Goal: Transaction & Acquisition: Purchase product/service

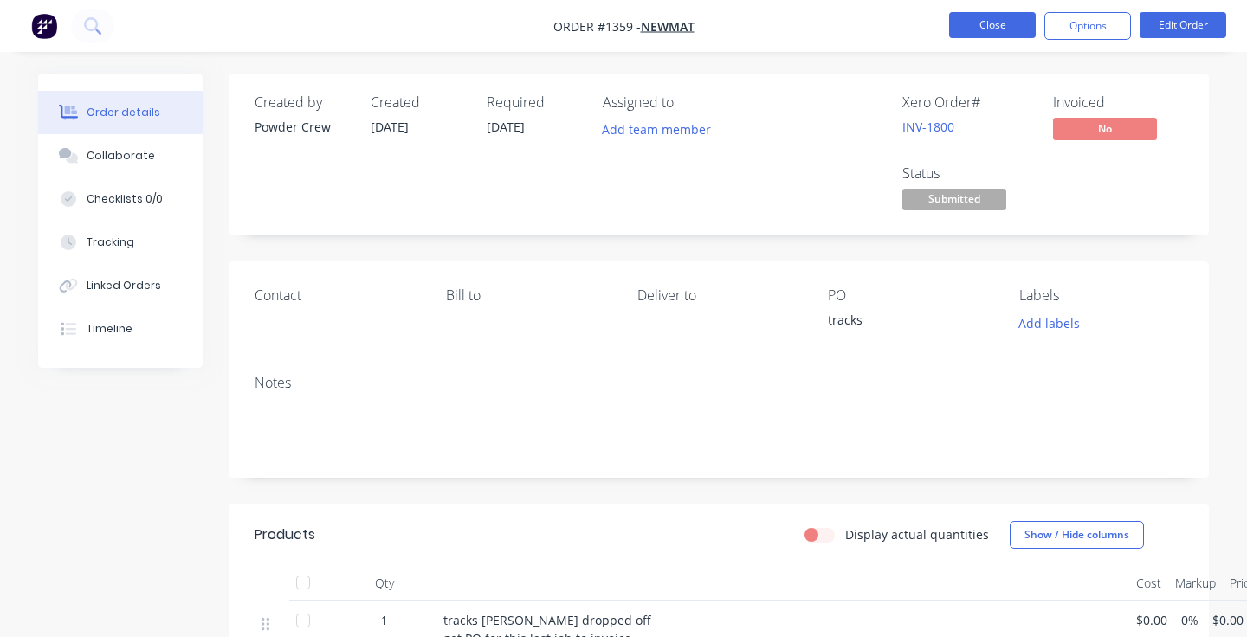
drag, startPoint x: 0, startPoint y: 0, endPoint x: 998, endPoint y: 18, distance: 997.7
click at [998, 18] on button "Close" at bounding box center [992, 25] width 87 height 26
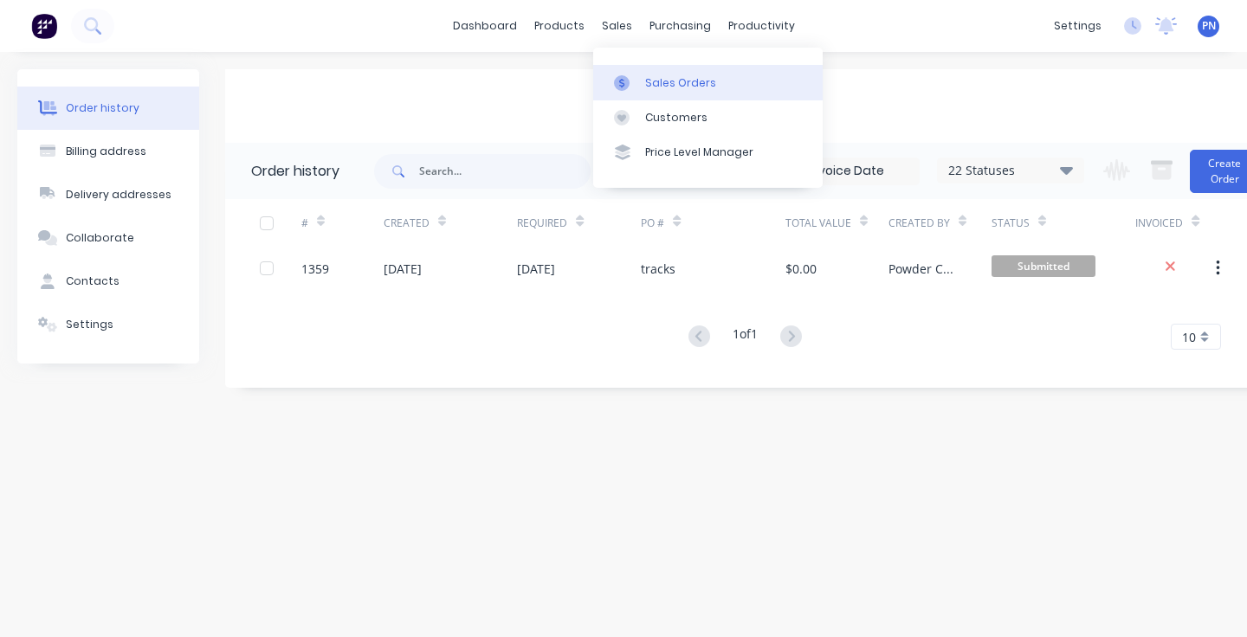
click at [678, 80] on div "Sales Orders" at bounding box center [680, 83] width 71 height 16
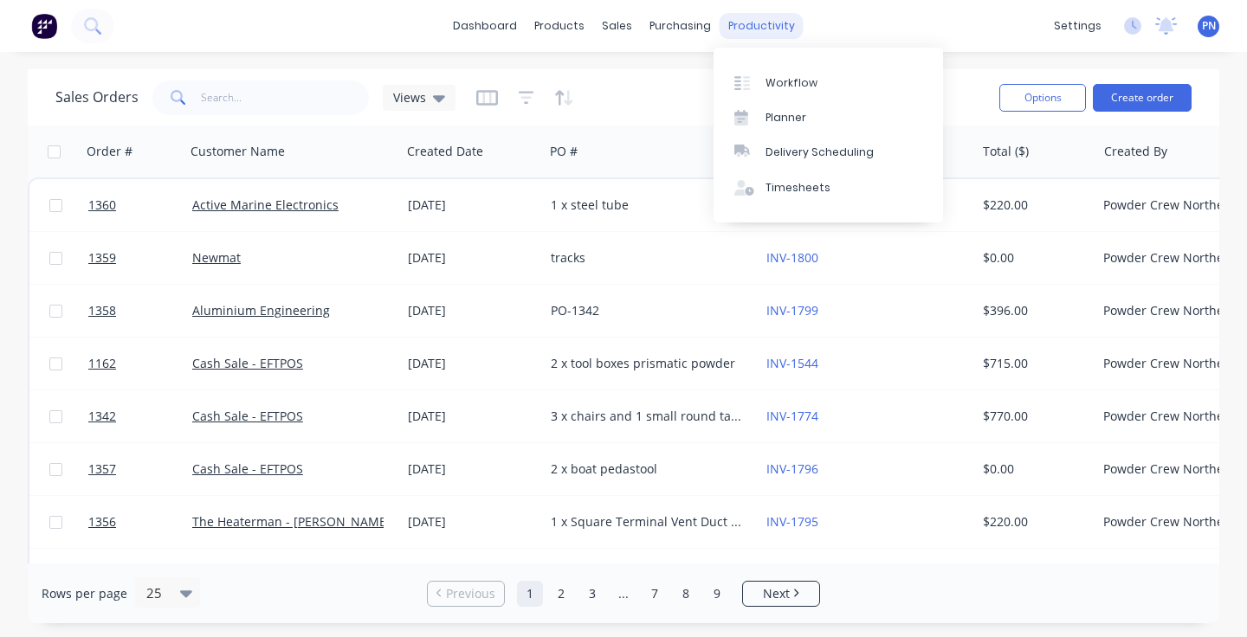
click at [750, 24] on div "productivity" at bounding box center [762, 26] width 84 height 26
click at [768, 80] on div "Workflow" at bounding box center [791, 83] width 52 height 16
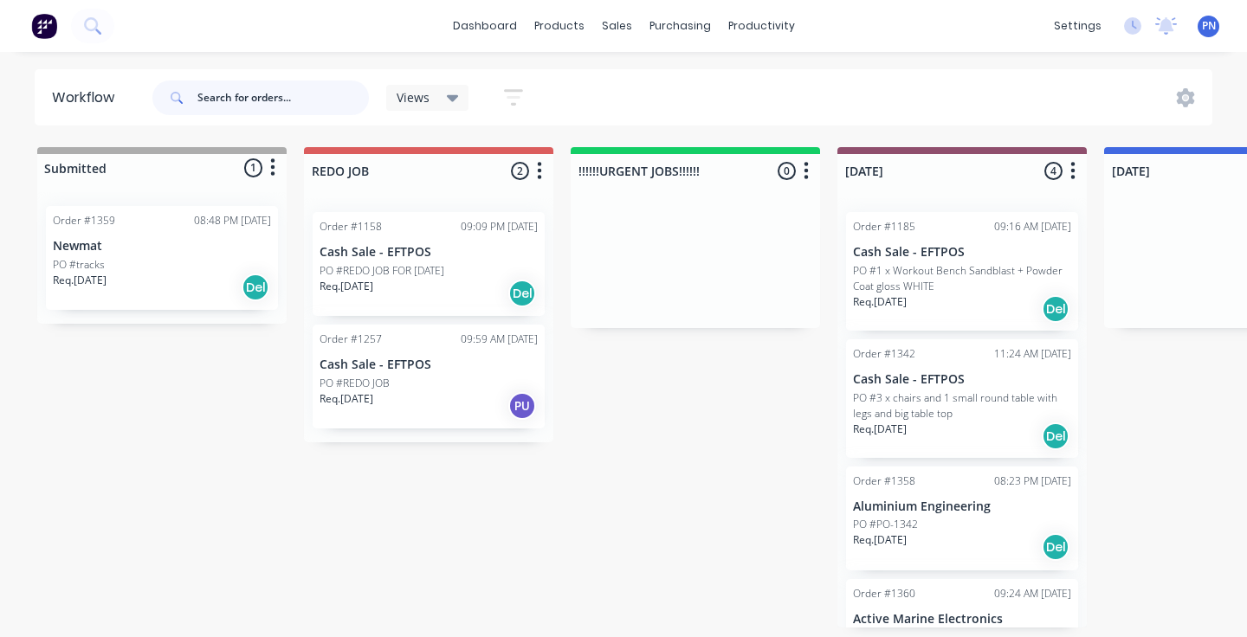
click at [255, 96] on input "text" at bounding box center [282, 98] width 171 height 35
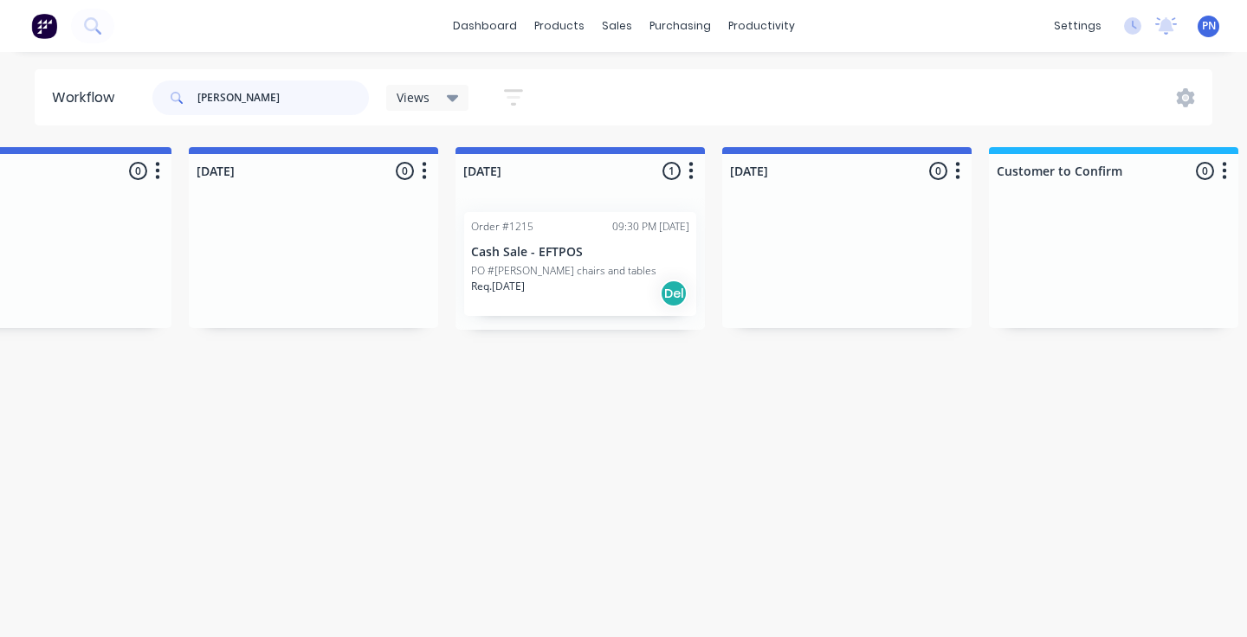
scroll to position [0, 1295]
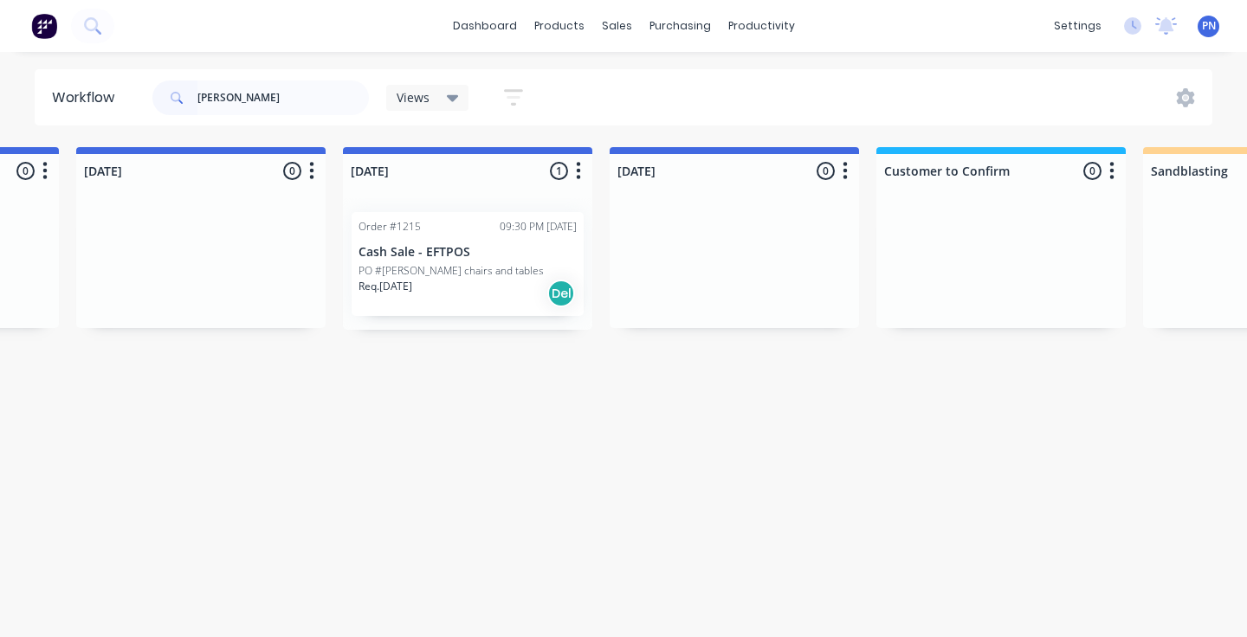
click at [501, 287] on div "Req. [DATE] Del" at bounding box center [467, 293] width 218 height 29
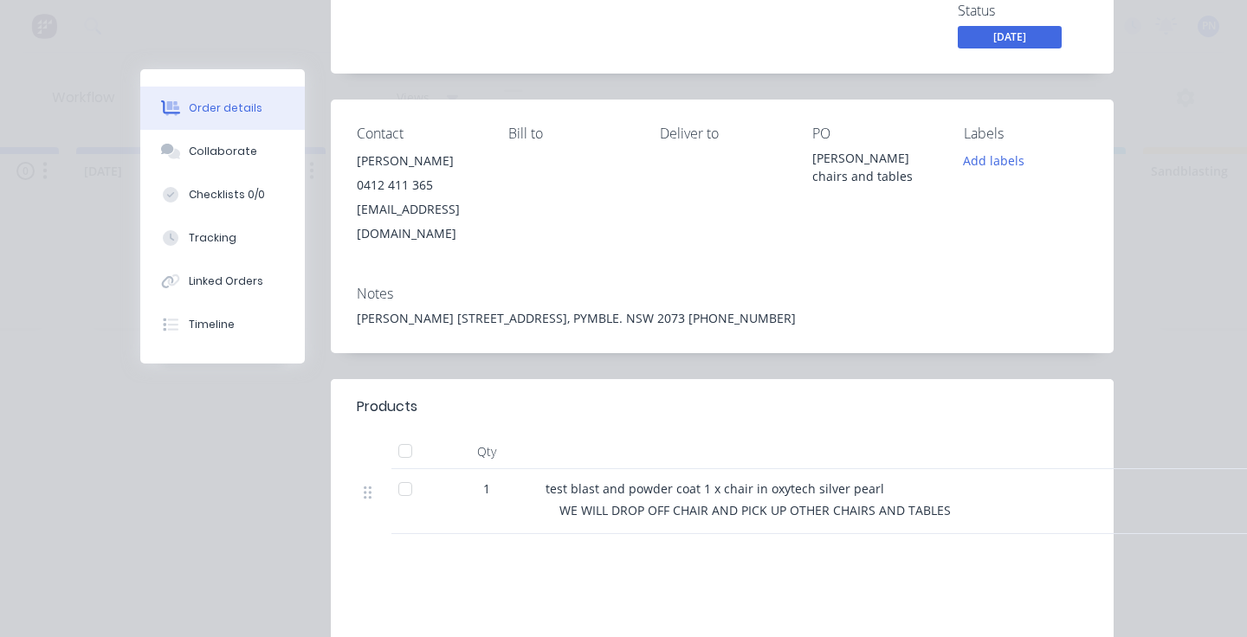
scroll to position [0, 0]
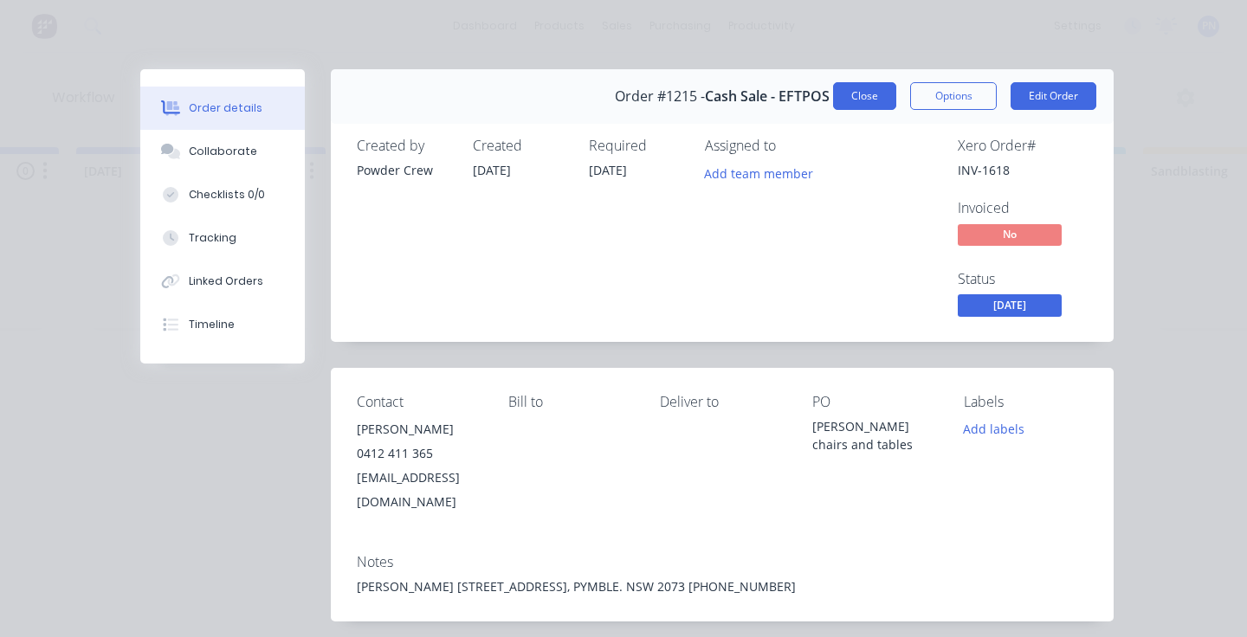
click at [875, 90] on button "Close" at bounding box center [864, 96] width 63 height 28
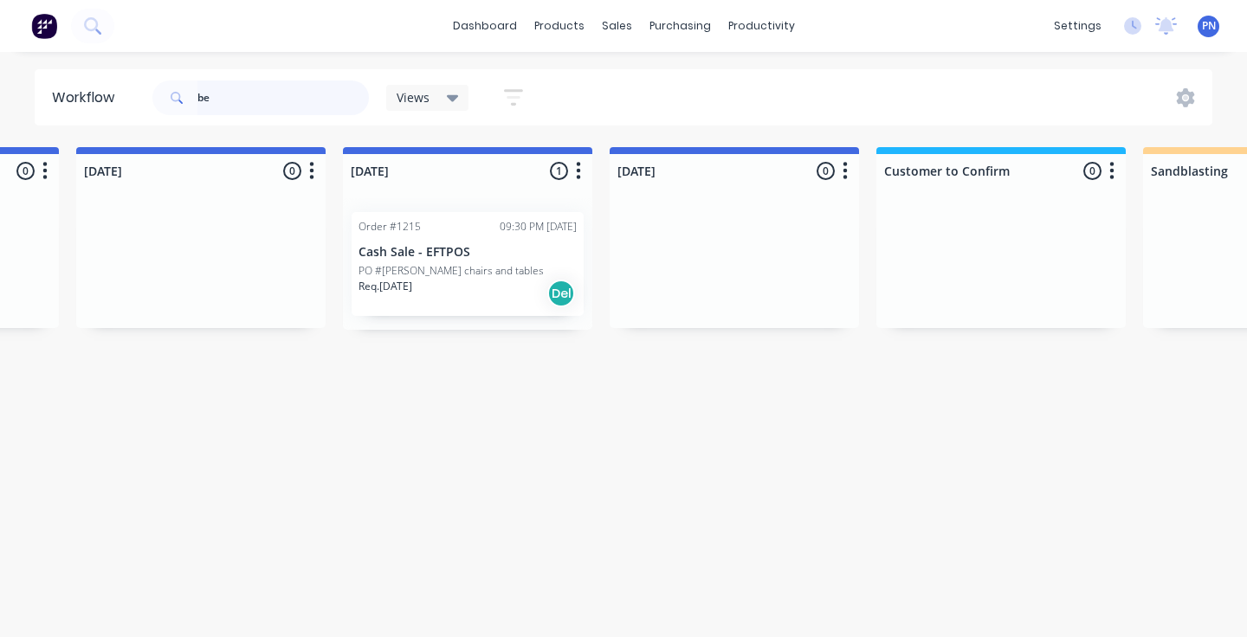
type input "b"
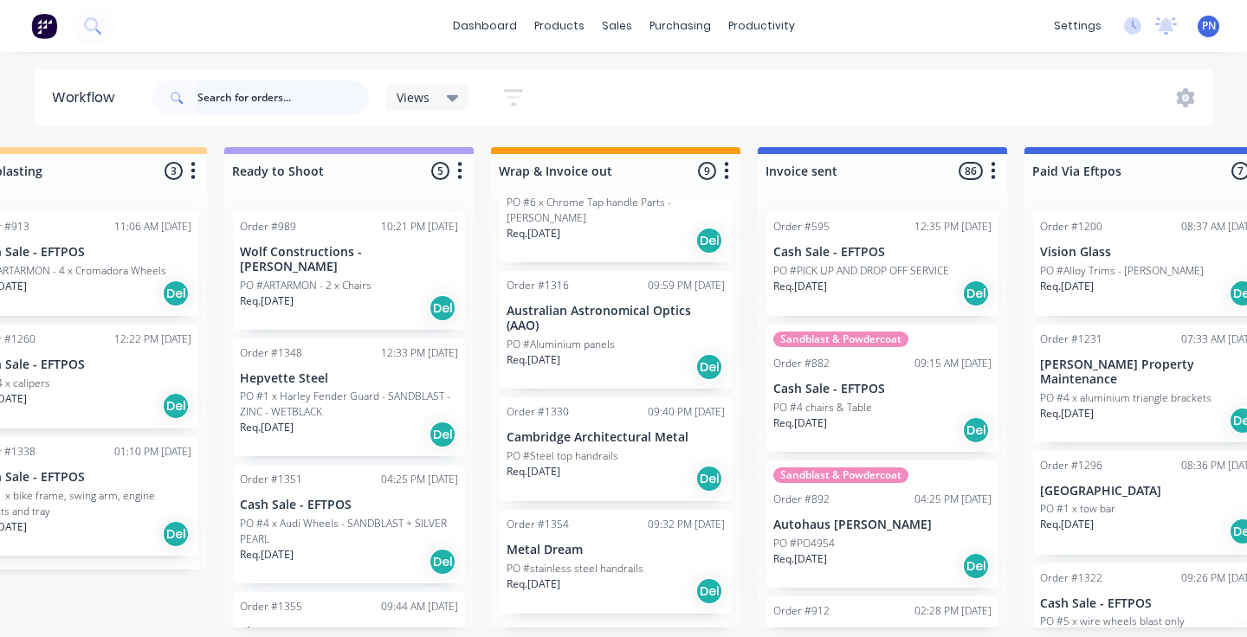
scroll to position [665, 0]
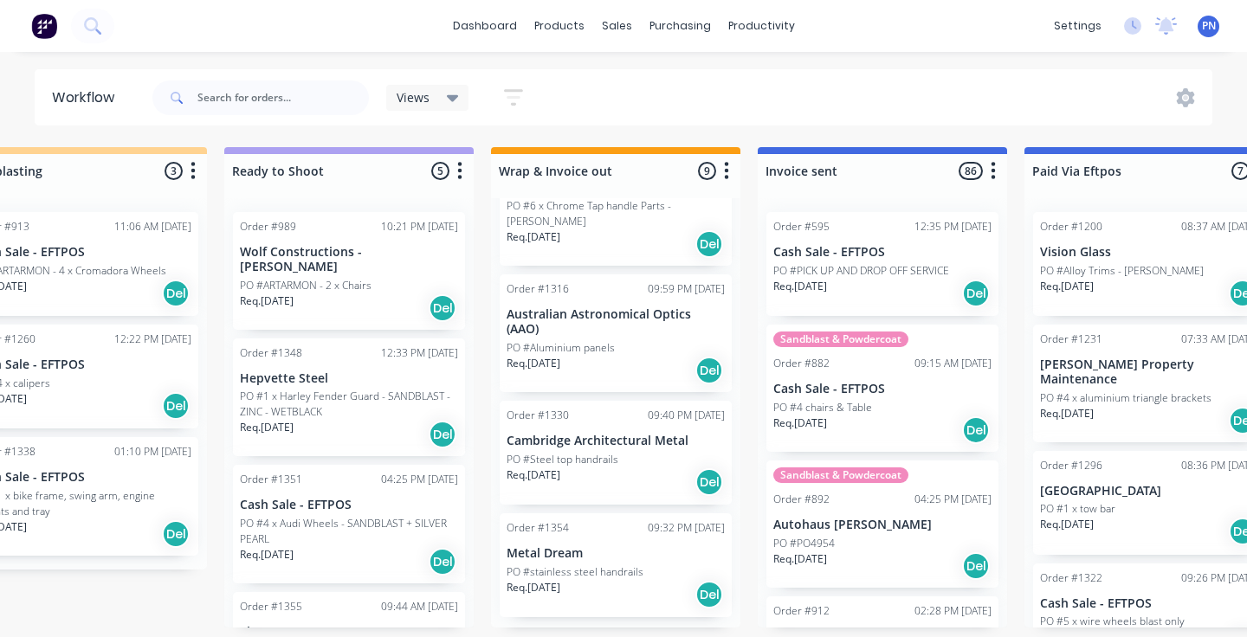
click at [635, 479] on div "Req. [DATE] Del" at bounding box center [616, 482] width 218 height 29
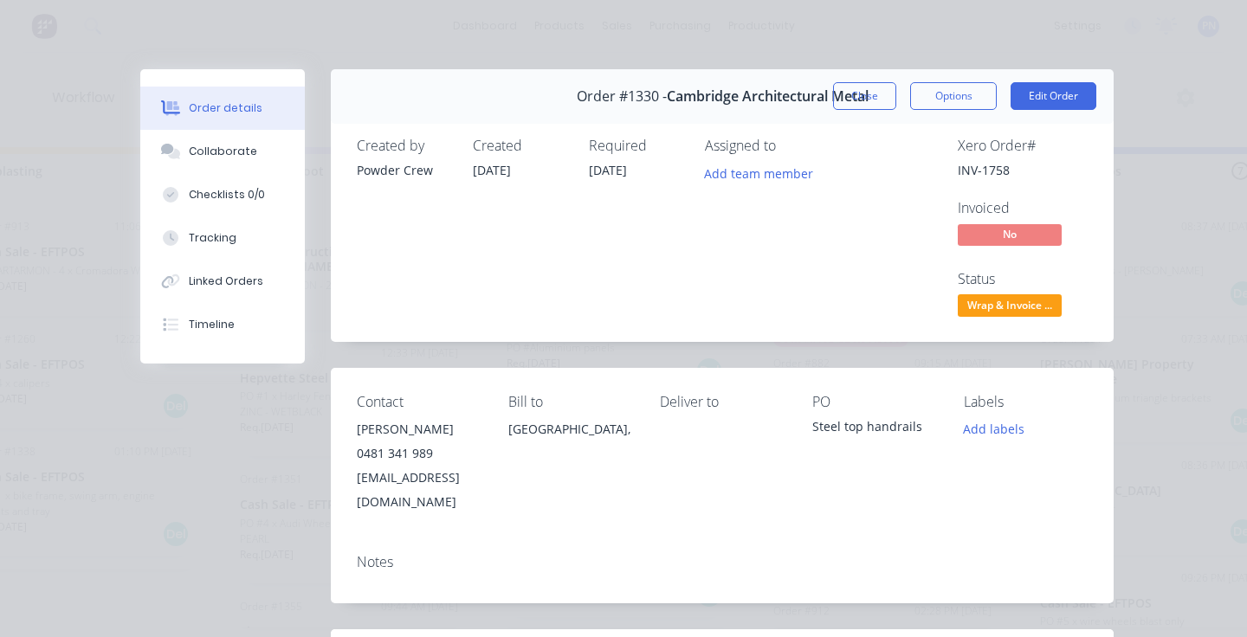
scroll to position [0, 0]
click at [843, 99] on button "Close" at bounding box center [864, 96] width 63 height 28
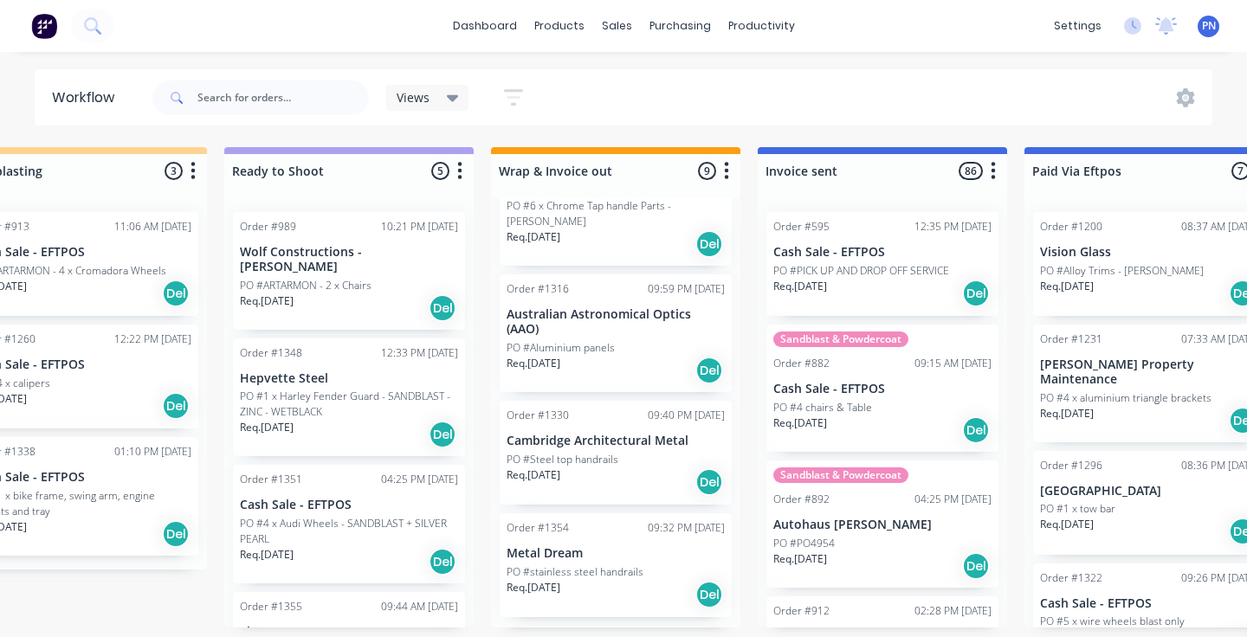
click at [645, 357] on div "Req. [DATE] Del" at bounding box center [616, 370] width 218 height 29
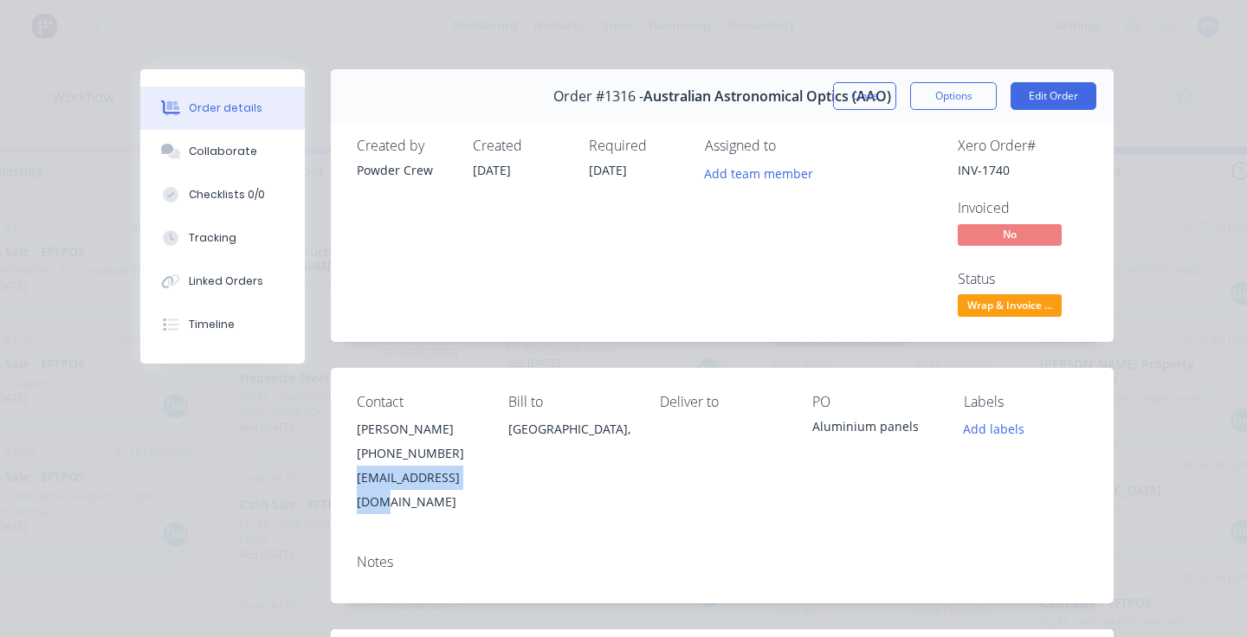
drag, startPoint x: 494, startPoint y: 478, endPoint x: 357, endPoint y: 479, distance: 136.8
click at [357, 479] on div "Contact [PERSON_NAME] [PHONE_NUMBER] [EMAIL_ADDRESS][DOMAIN_NAME] Bill to [GEOG…" at bounding box center [722, 454] width 783 height 172
copy div "[EMAIL_ADDRESS][DOMAIN_NAME]"
click at [869, 101] on button "Close" at bounding box center [864, 96] width 63 height 28
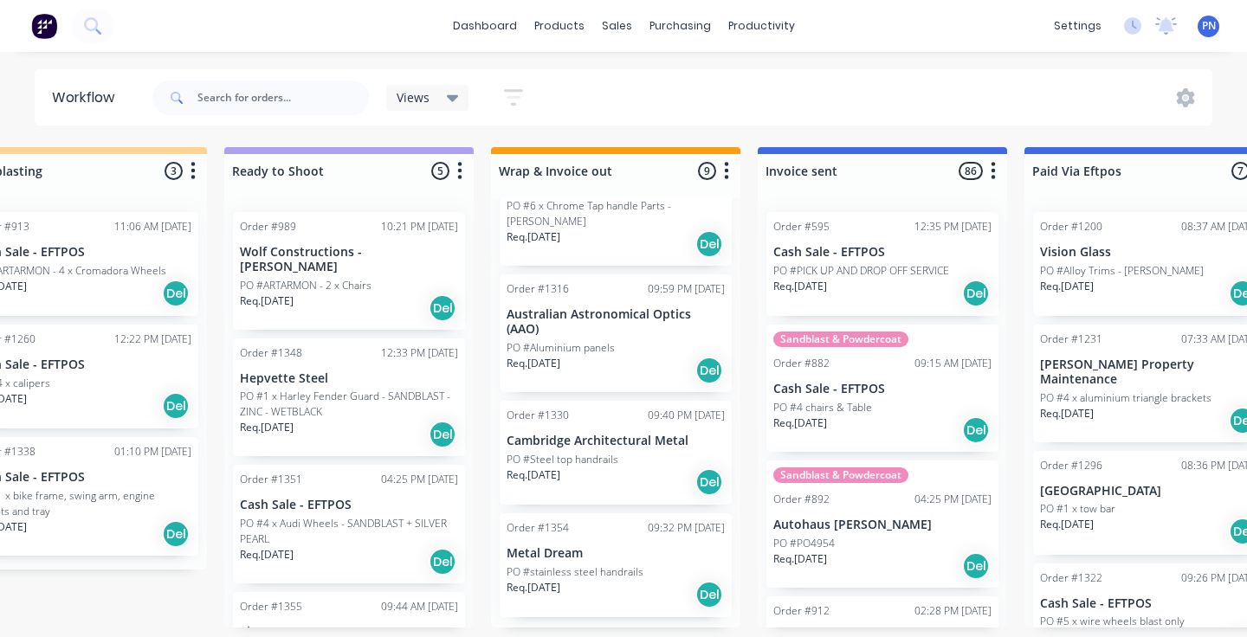
click at [649, 361] on div "Req. [DATE] Del" at bounding box center [616, 370] width 218 height 29
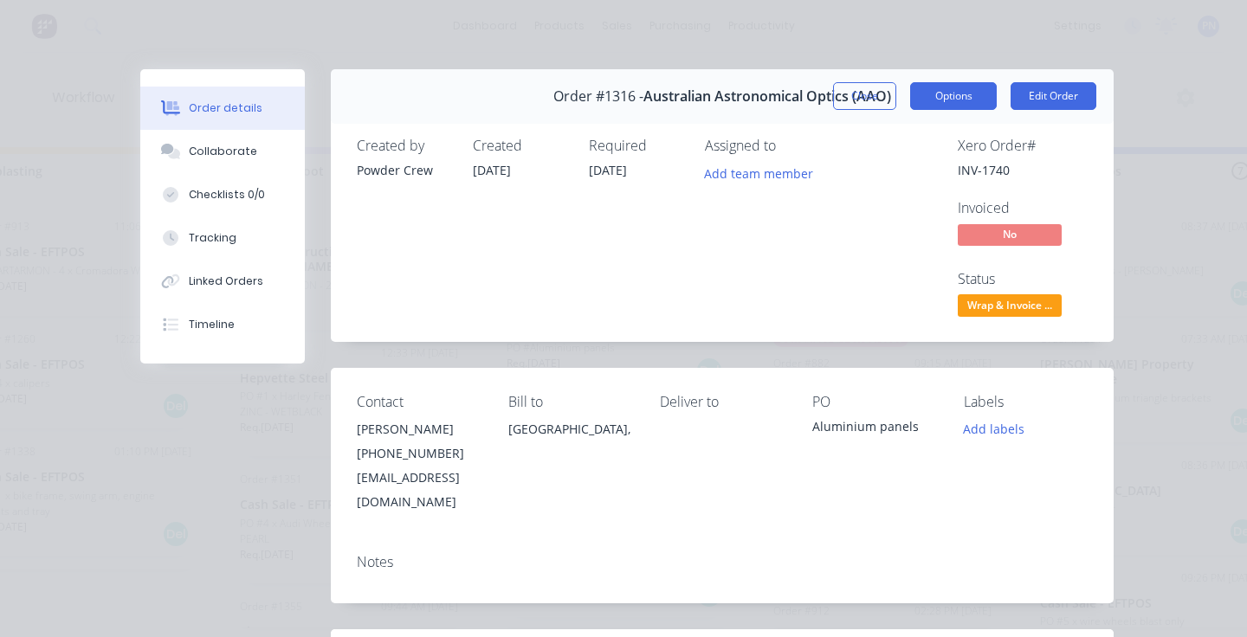
click at [980, 99] on button "Options" at bounding box center [953, 96] width 87 height 28
click at [1076, 184] on div "Xero Order # INV-1740 Invoiced No Status Wrap & Invoice ..." at bounding box center [983, 229] width 210 height 183
click at [1042, 309] on span "Wrap & Invoice ..." at bounding box center [1010, 305] width 104 height 22
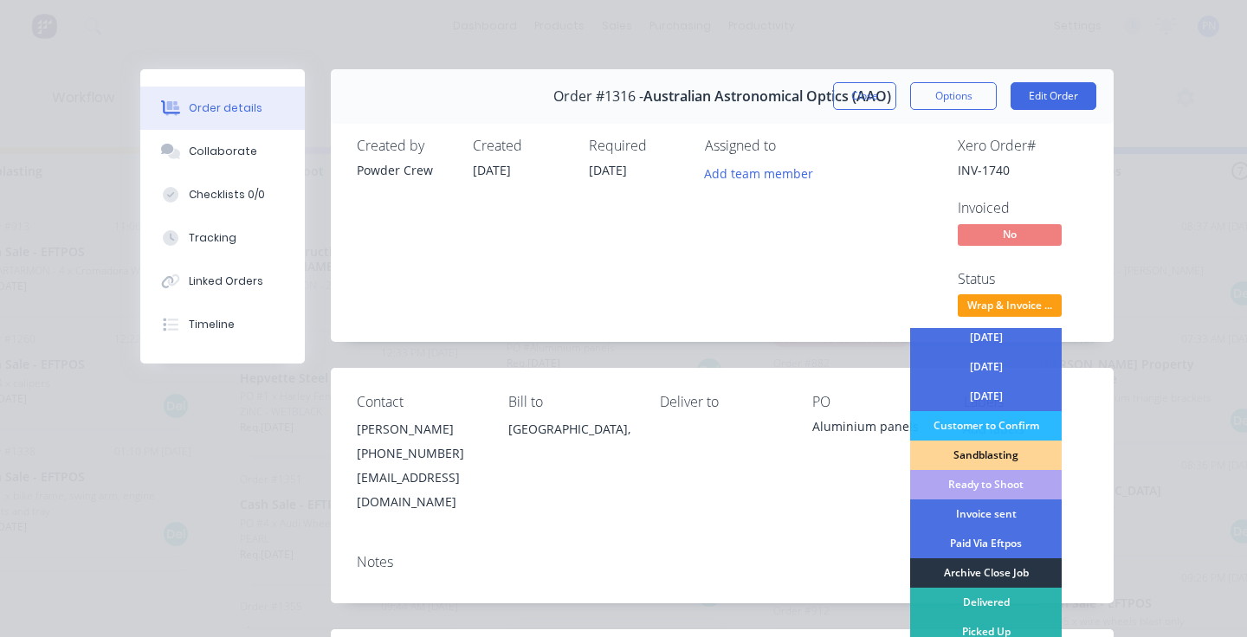
scroll to position [152, 0]
click at [1003, 513] on div "Invoice sent" at bounding box center [986, 514] width 152 height 29
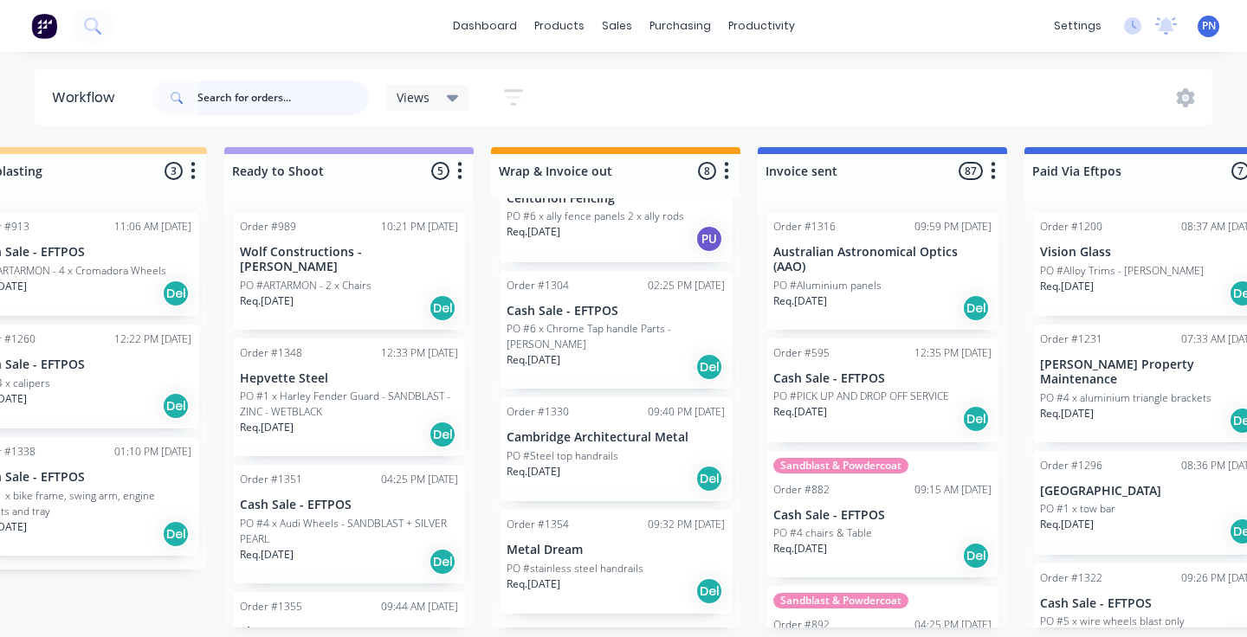
scroll to position [540, 0]
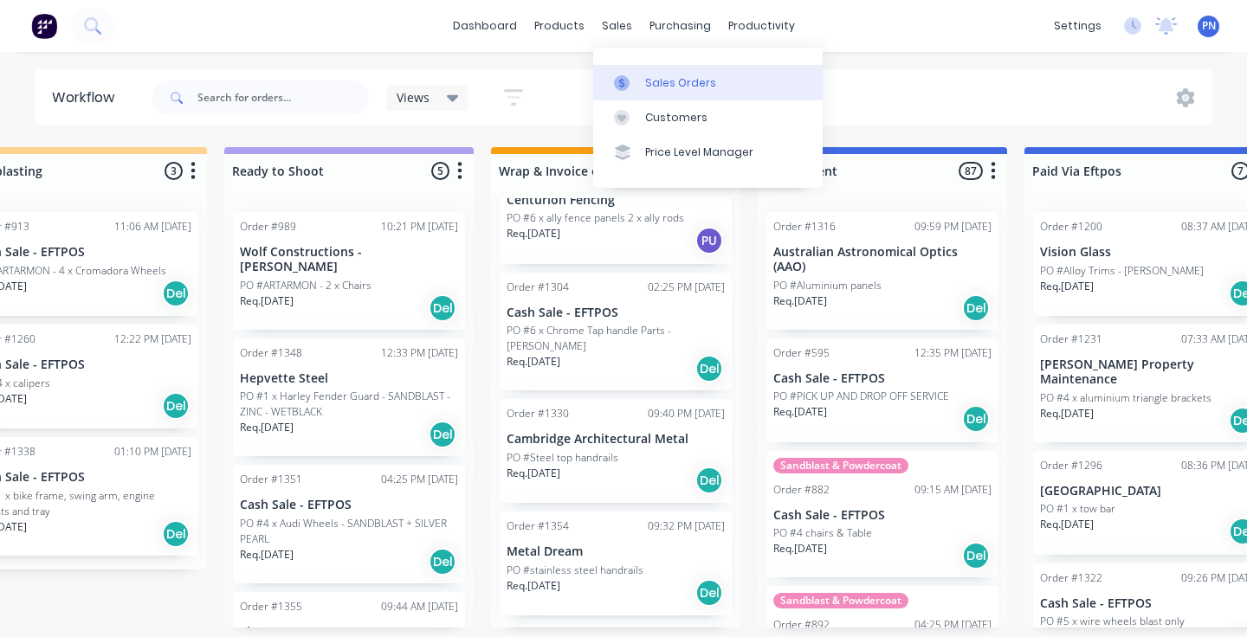
click at [655, 80] on div "Sales Orders" at bounding box center [680, 83] width 71 height 16
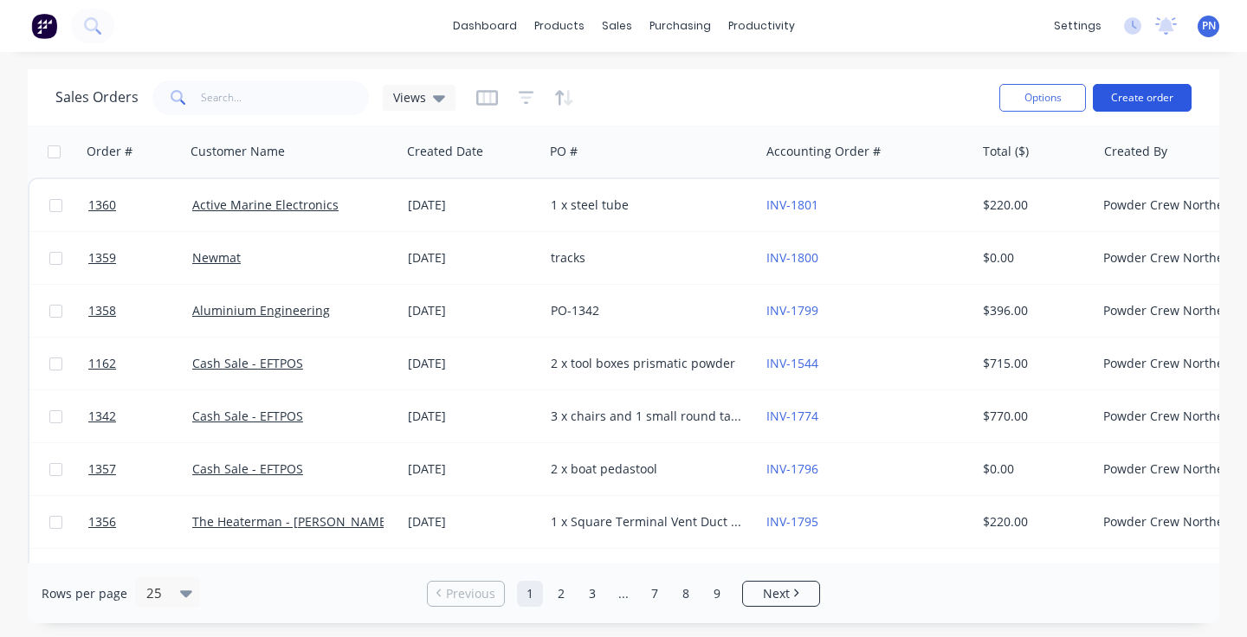
click at [1146, 95] on button "Create order" at bounding box center [1142, 98] width 99 height 28
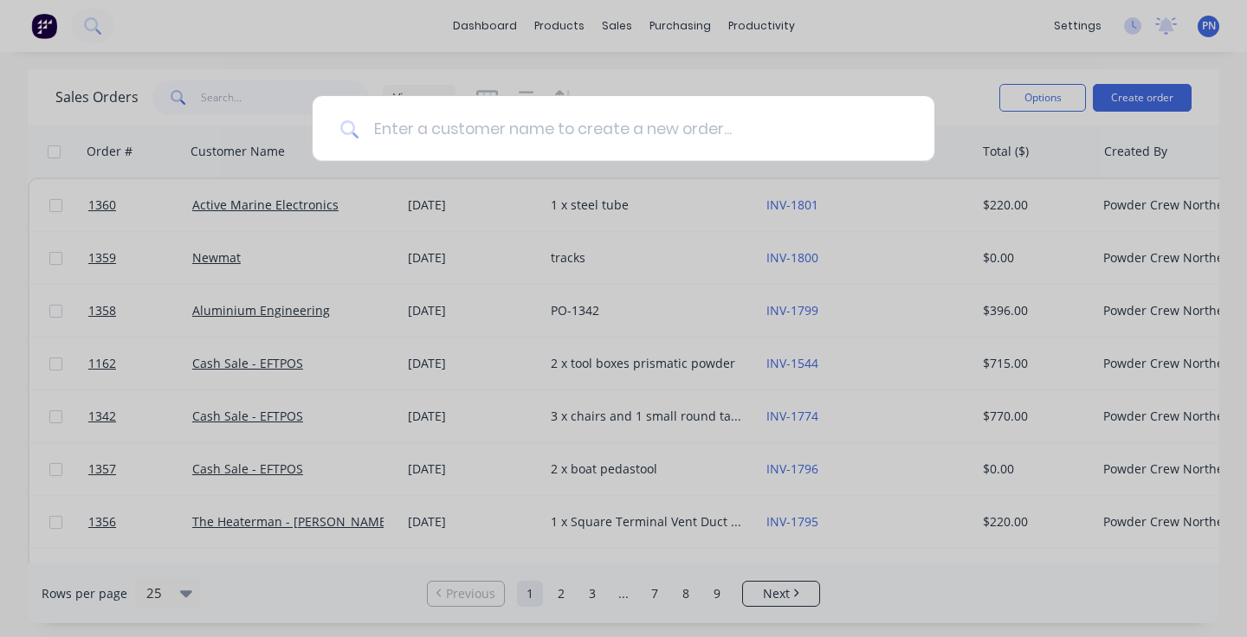
click at [651, 129] on input at bounding box center [632, 128] width 547 height 65
type input "[PERSON_NAME]"
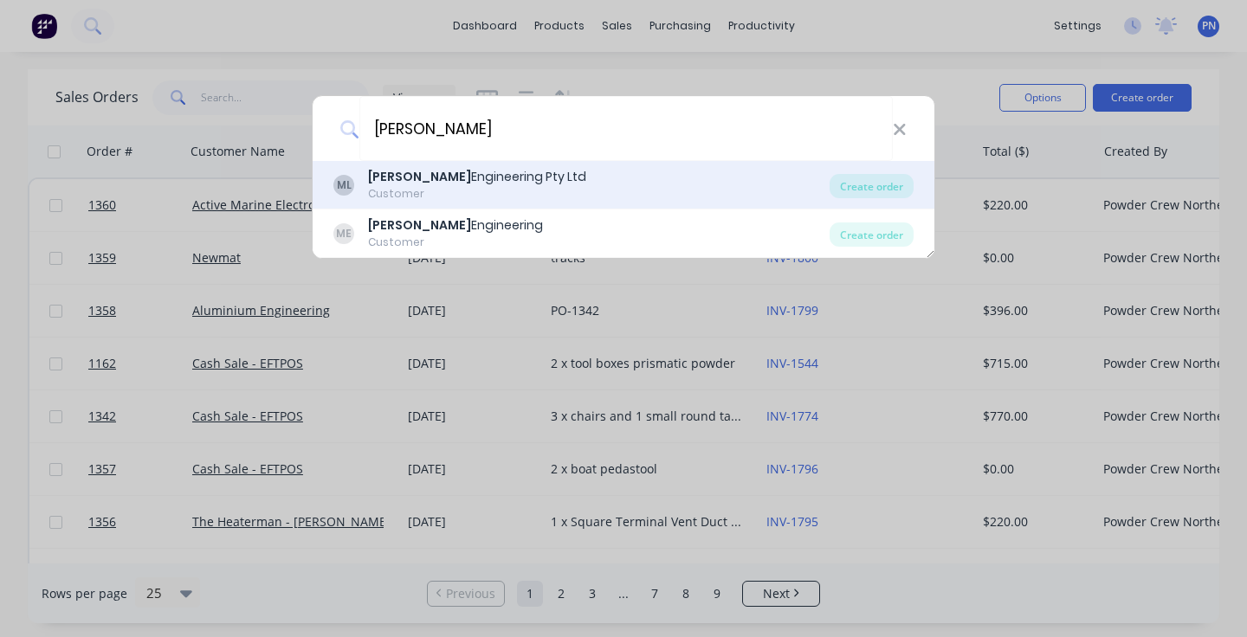
drag, startPoint x: 651, startPoint y: 124, endPoint x: 514, endPoint y: 179, distance: 147.6
click at [514, 179] on div "Marcus Engineering Pty Ltd" at bounding box center [477, 177] width 218 height 18
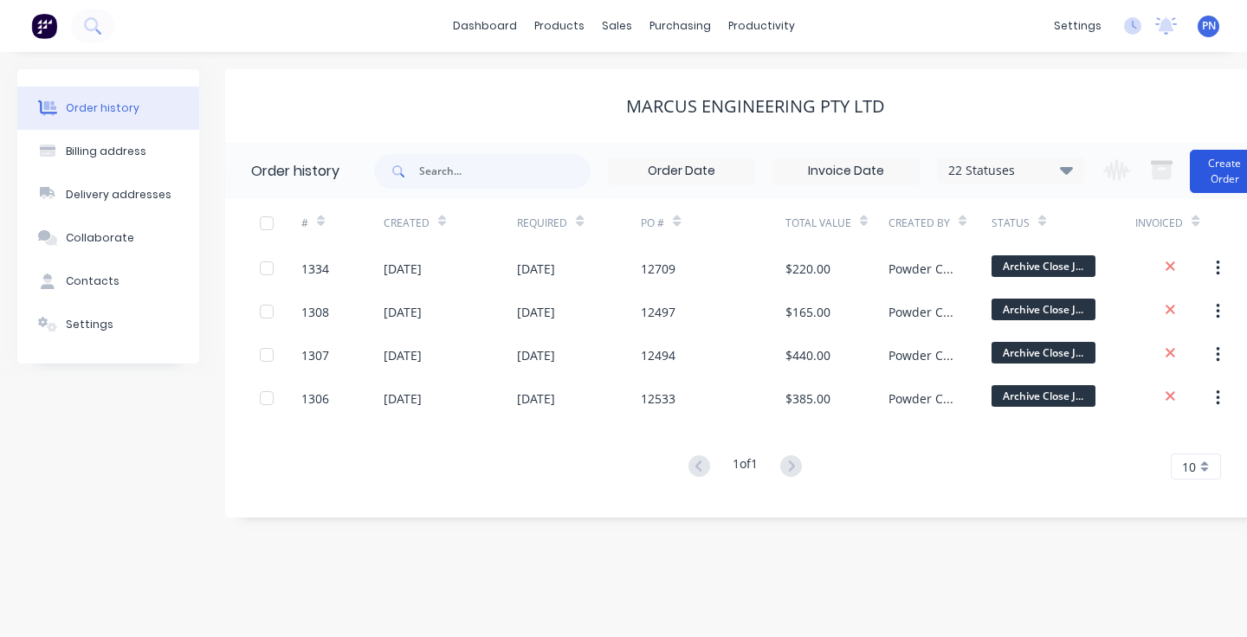
click at [1224, 164] on button "Create Order" at bounding box center [1224, 171] width 69 height 43
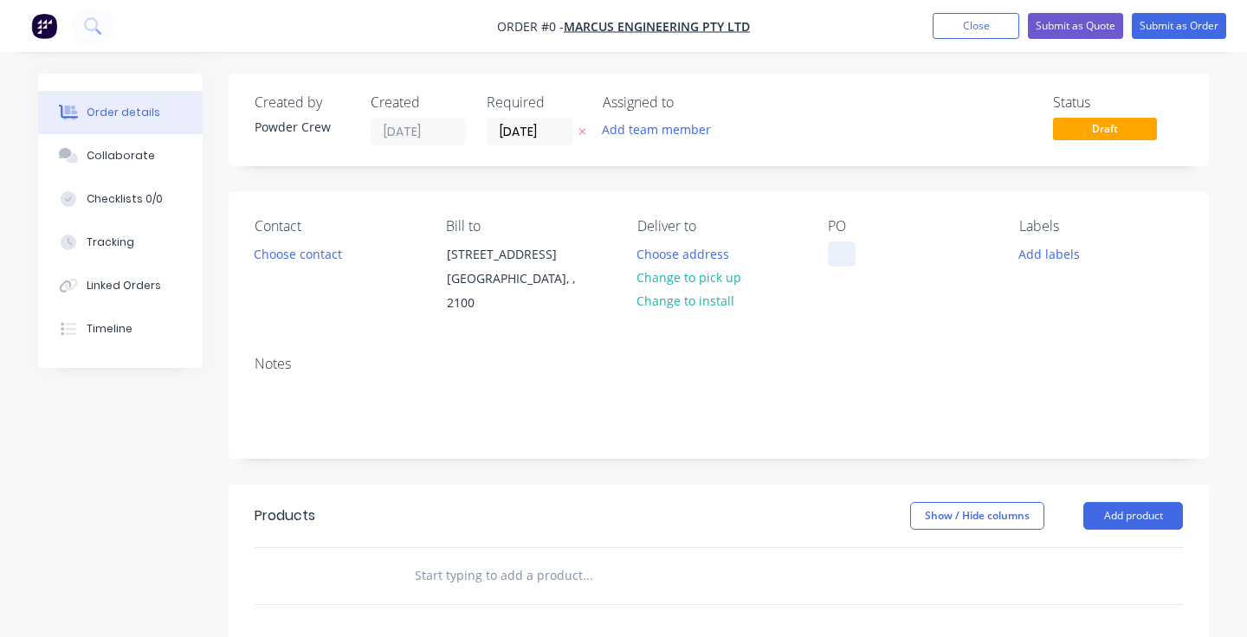
click at [843, 257] on div at bounding box center [842, 254] width 28 height 25
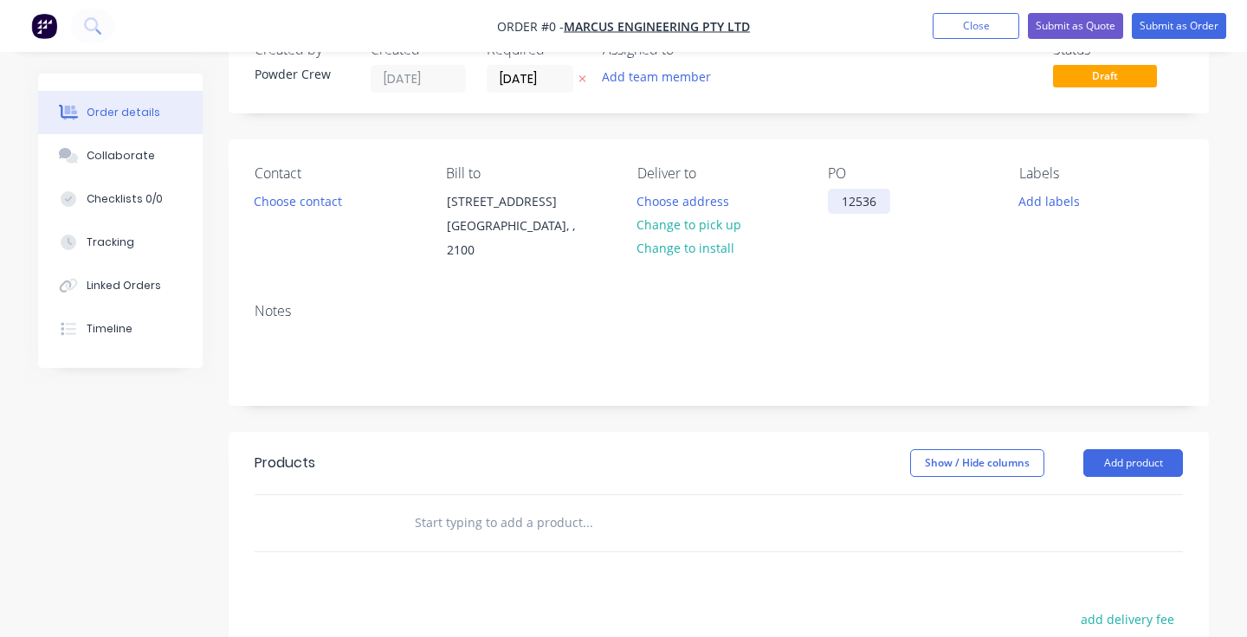
scroll to position [103, 0]
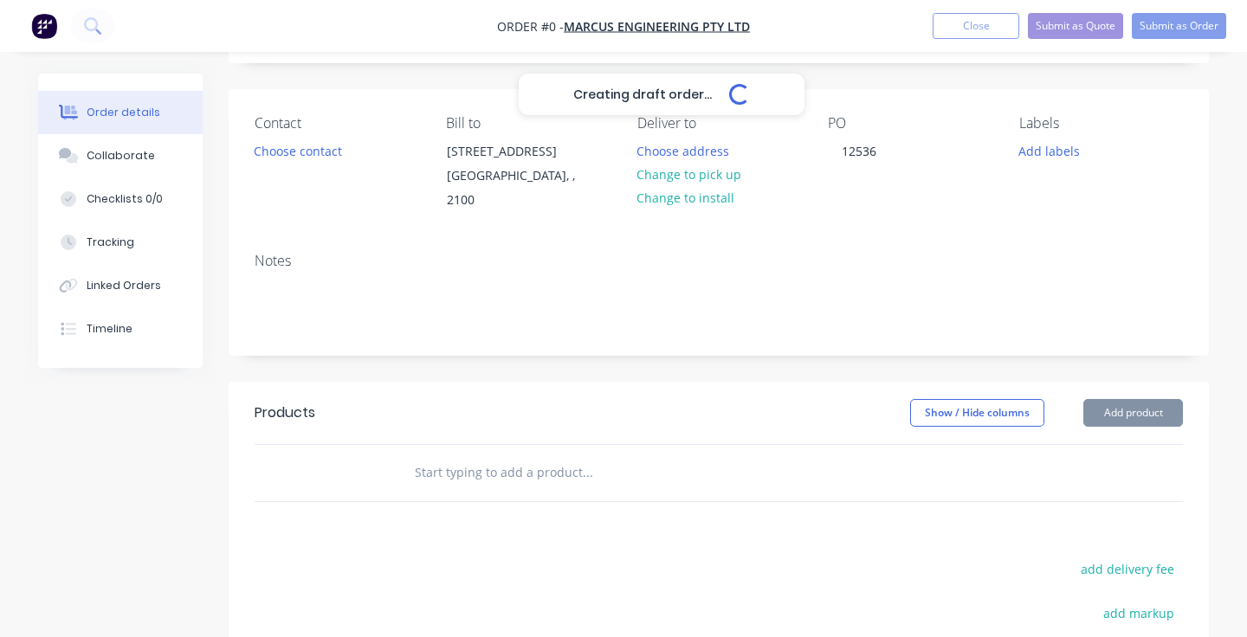
click at [1147, 399] on div "Creating draft order... Loading... Order details Collaborate Checklists 0/0 Tra…" at bounding box center [623, 457] width 1205 height 973
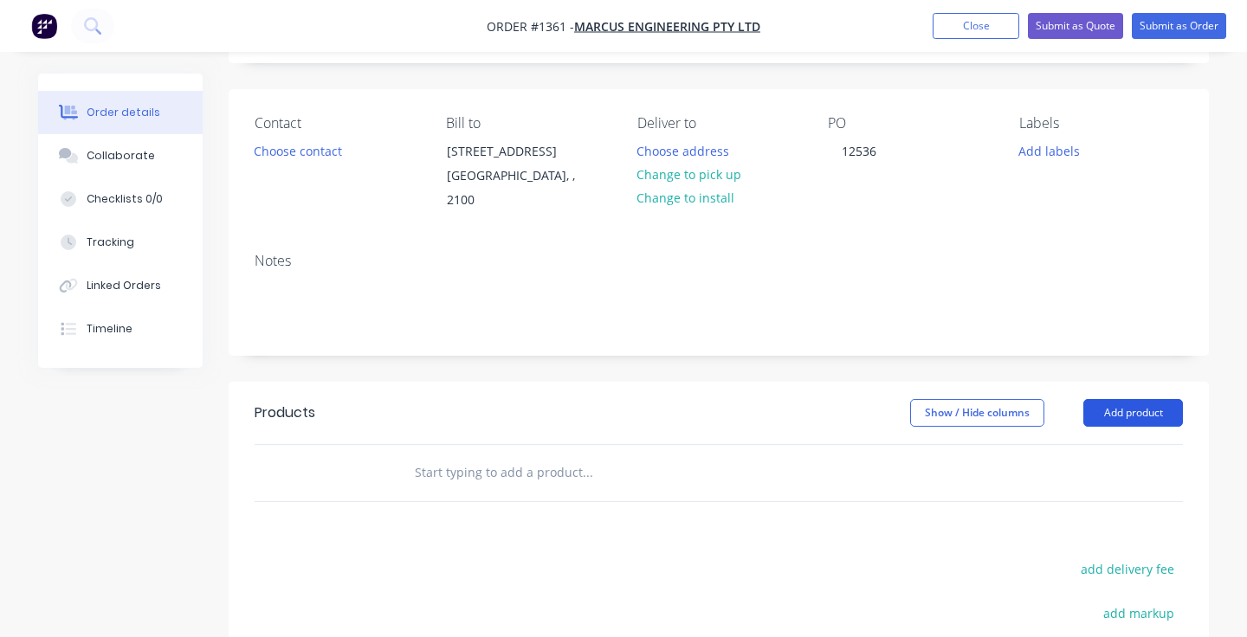
click at [1141, 399] on button "Add product" at bounding box center [1133, 413] width 100 height 28
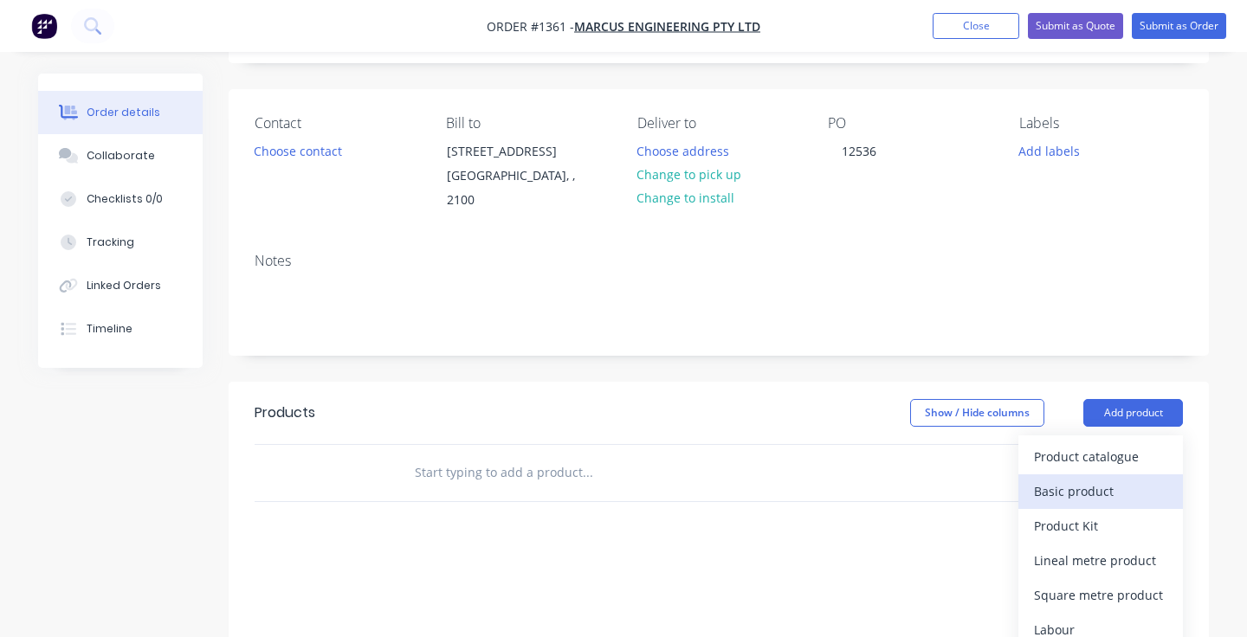
click at [1097, 479] on div "Basic product" at bounding box center [1100, 491] width 133 height 25
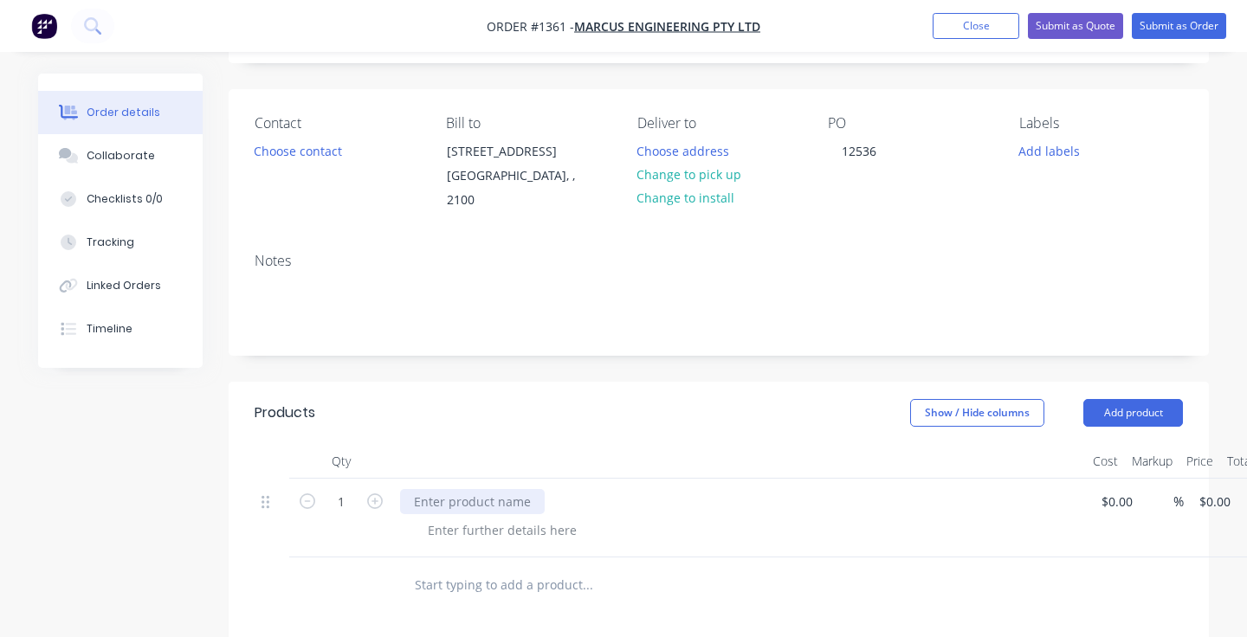
click at [512, 489] on div at bounding box center [472, 501] width 145 height 25
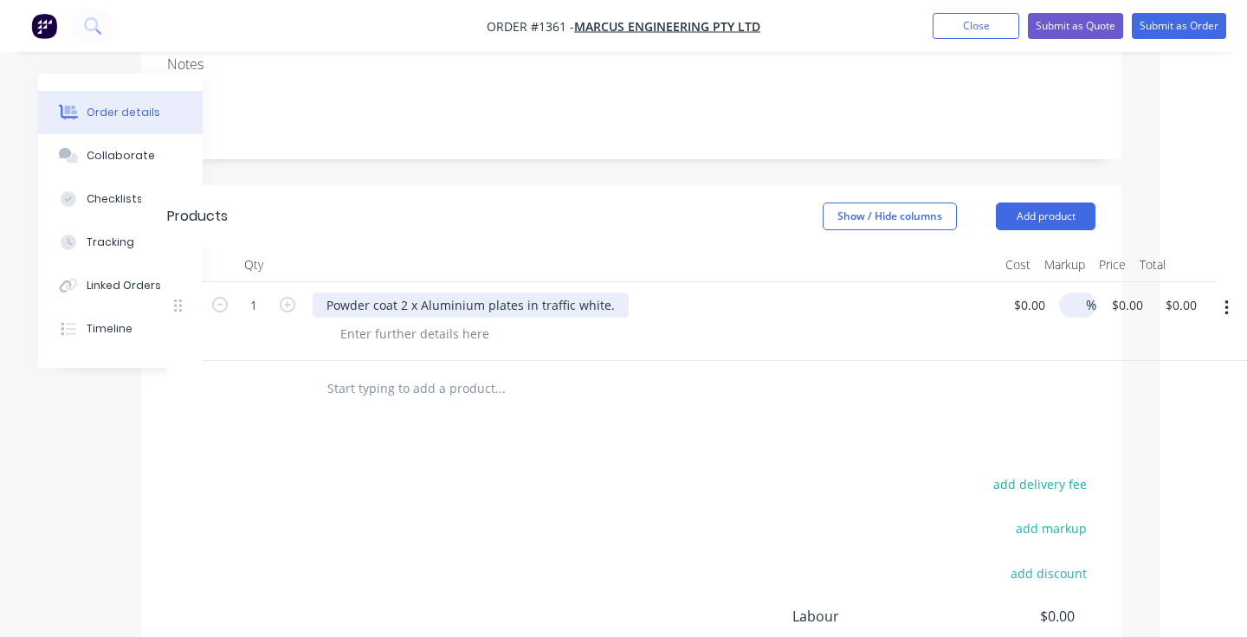
scroll to position [300, 87]
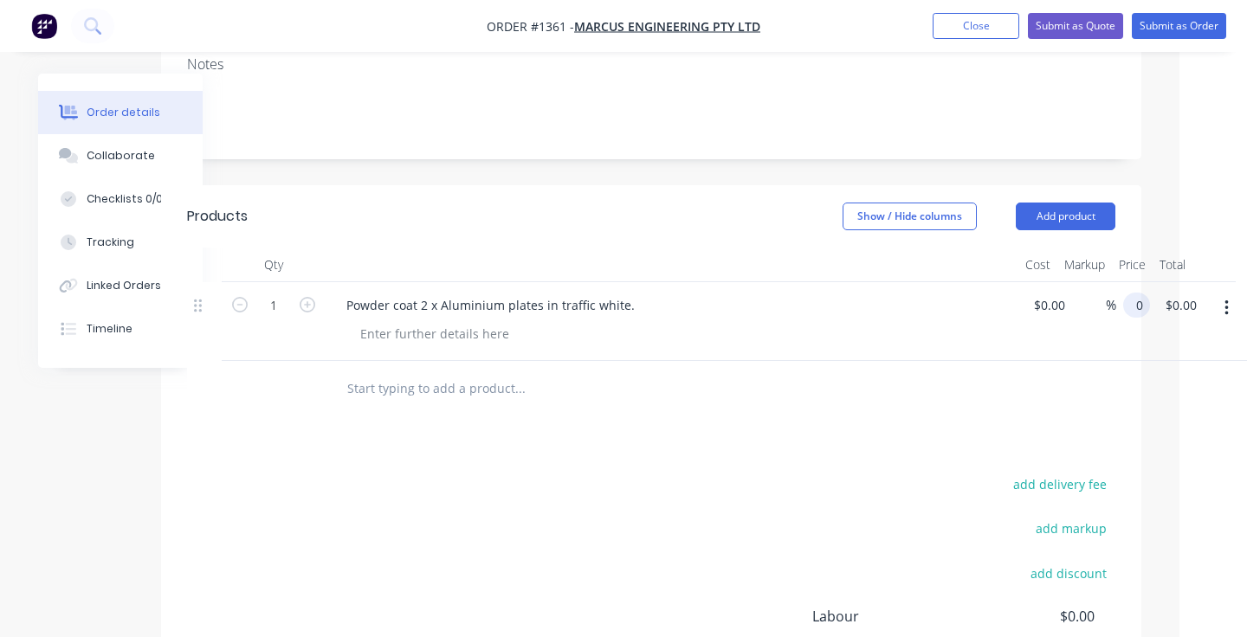
click at [1125, 293] on div "0 0" at bounding box center [1136, 305] width 27 height 25
type input "$200.00"
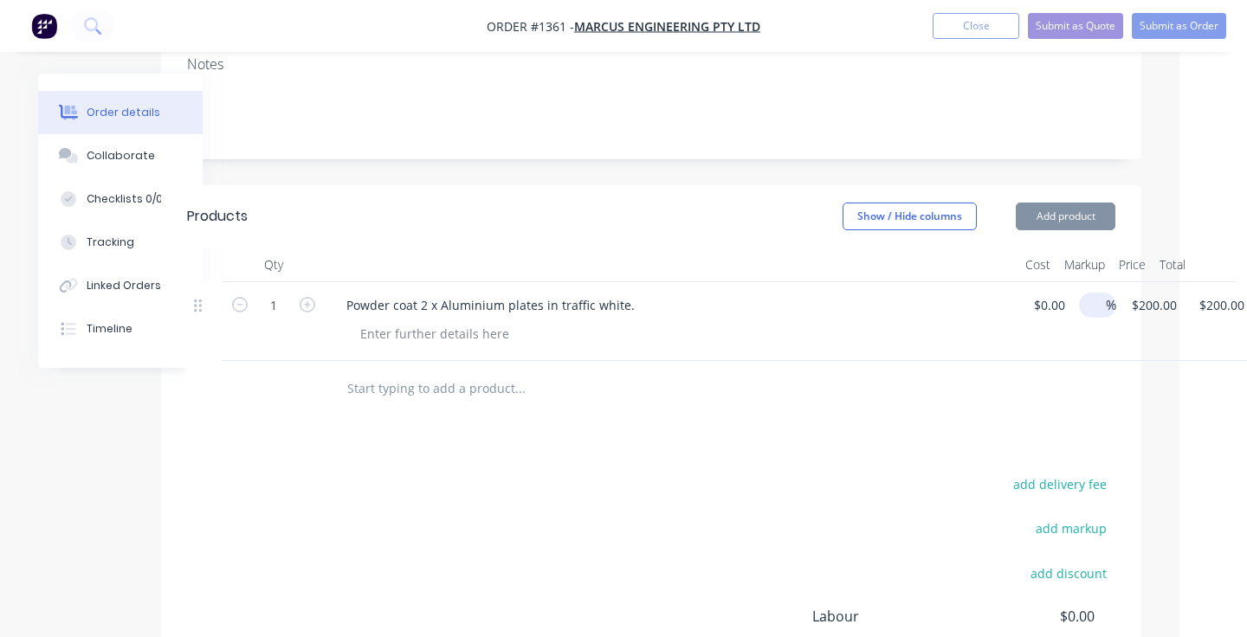
click at [1097, 293] on input at bounding box center [1096, 305] width 20 height 25
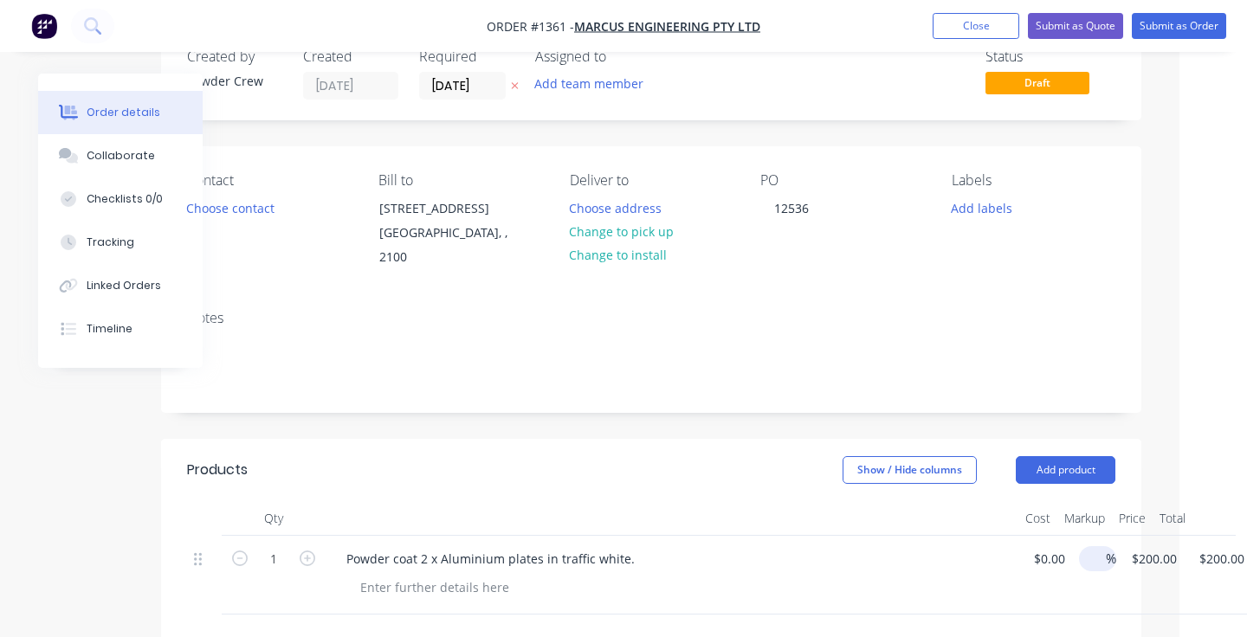
scroll to position [7, 68]
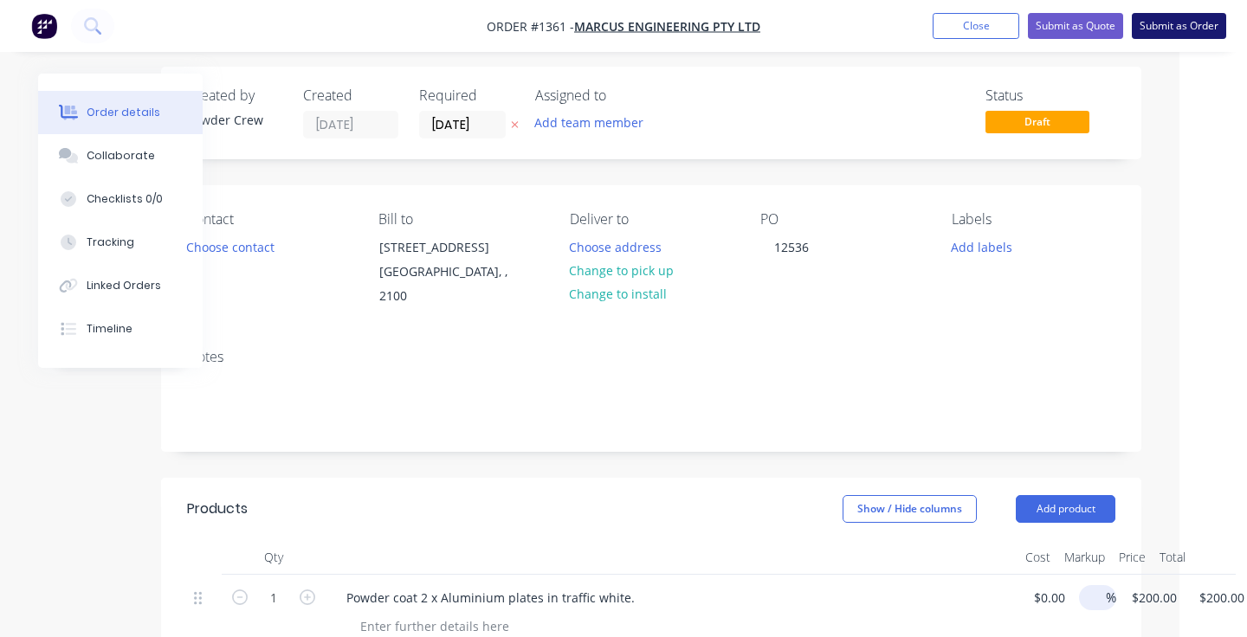
type input "$0.00"
click at [1177, 29] on button "Submit as Order" at bounding box center [1179, 26] width 94 height 26
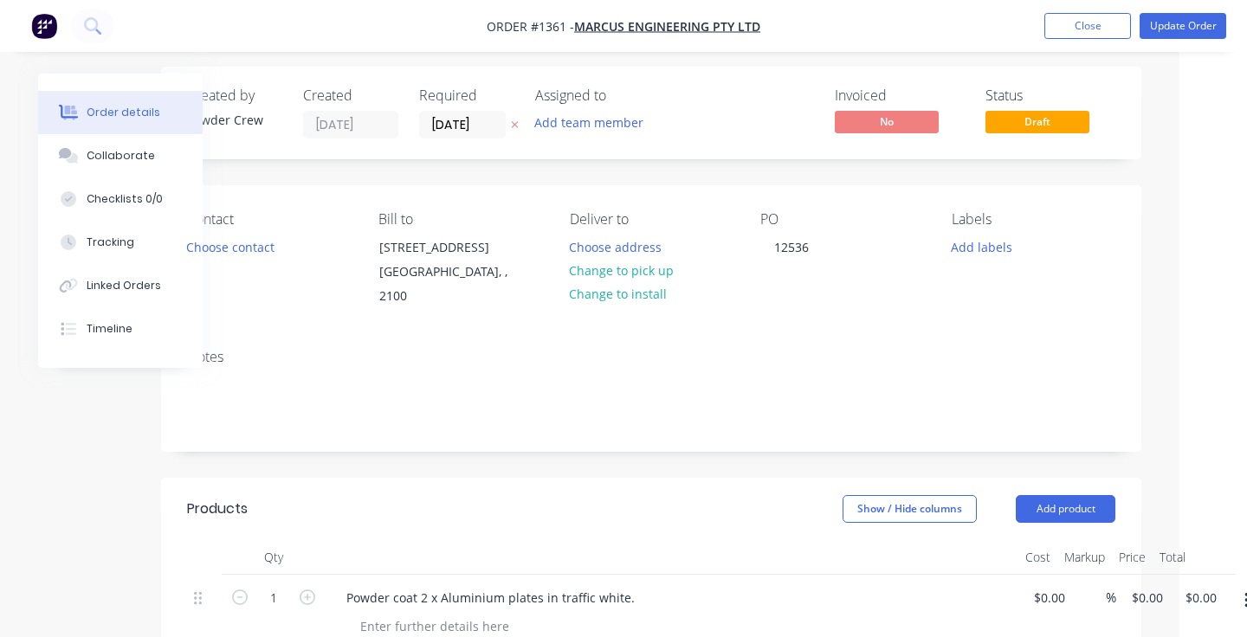
scroll to position [0, 0]
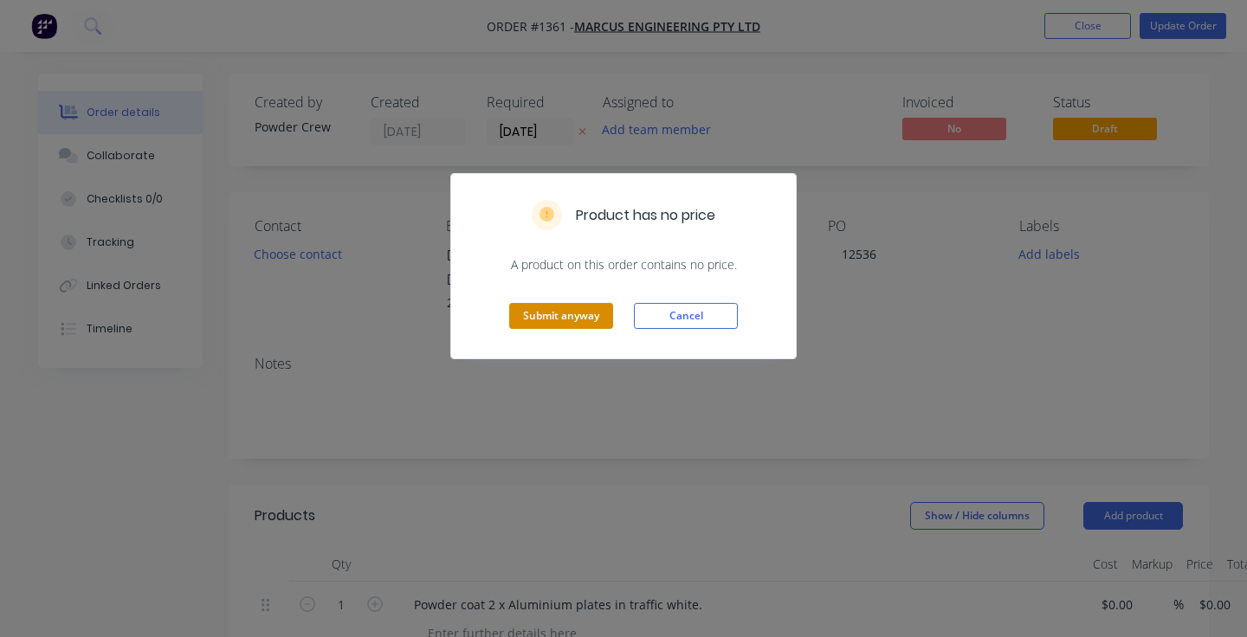
click at [544, 325] on button "Submit anyway" at bounding box center [561, 316] width 104 height 26
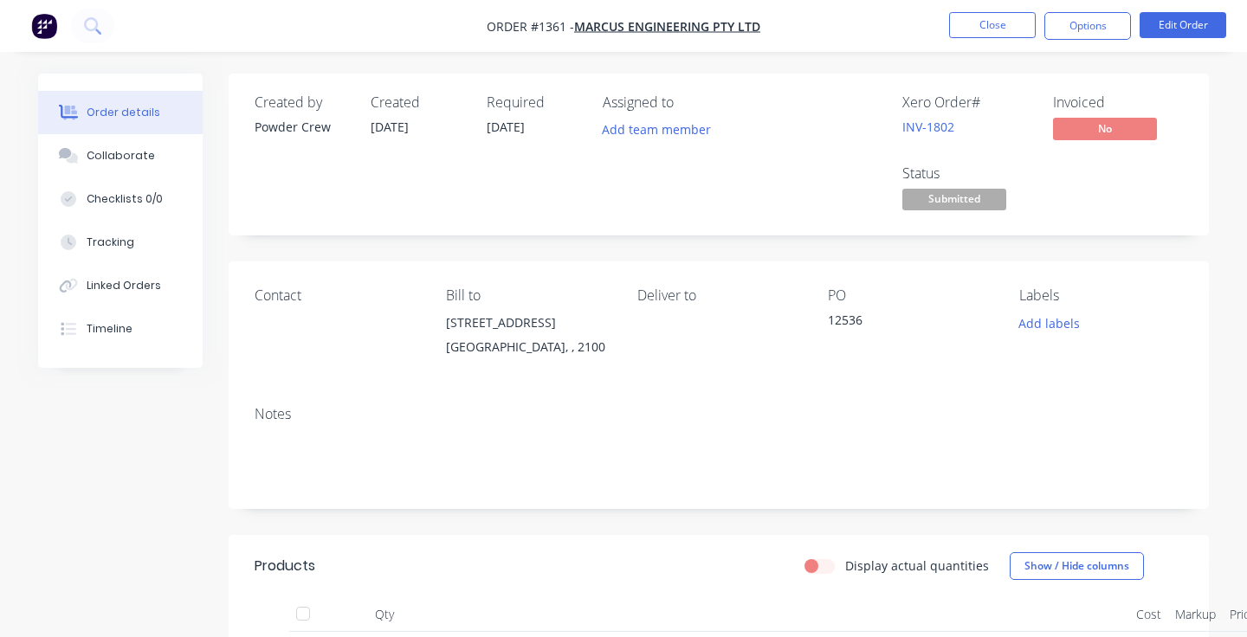
click at [930, 208] on span "Submitted" at bounding box center [954, 200] width 104 height 22
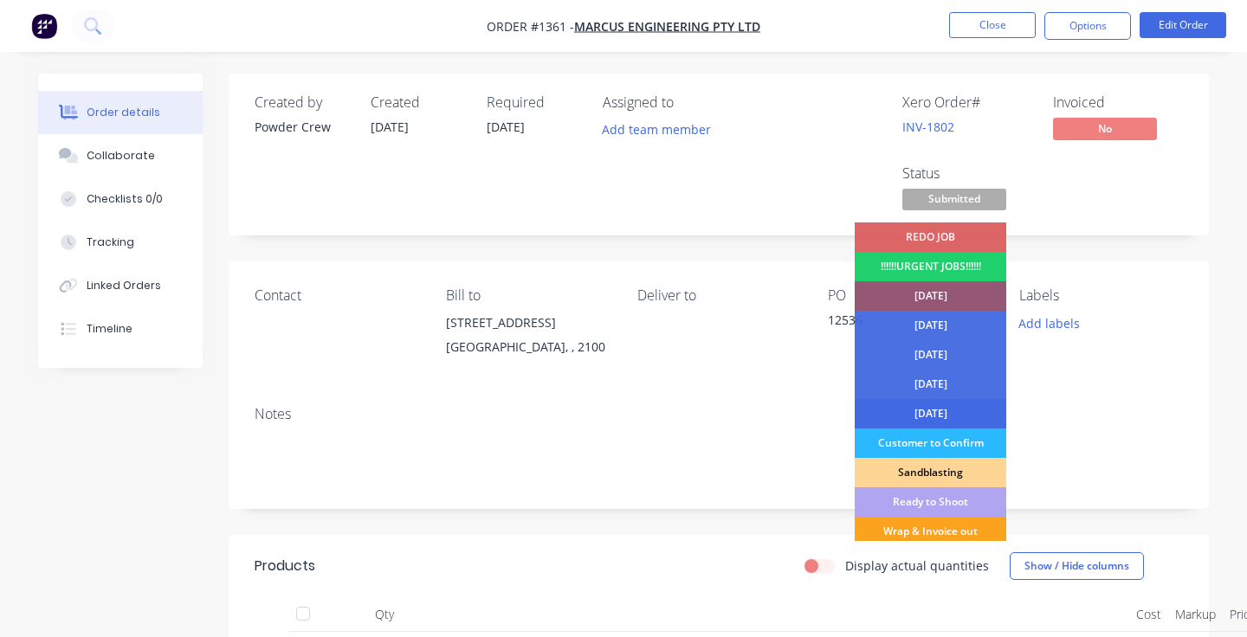
click at [943, 409] on div "[DATE]" at bounding box center [931, 413] width 152 height 29
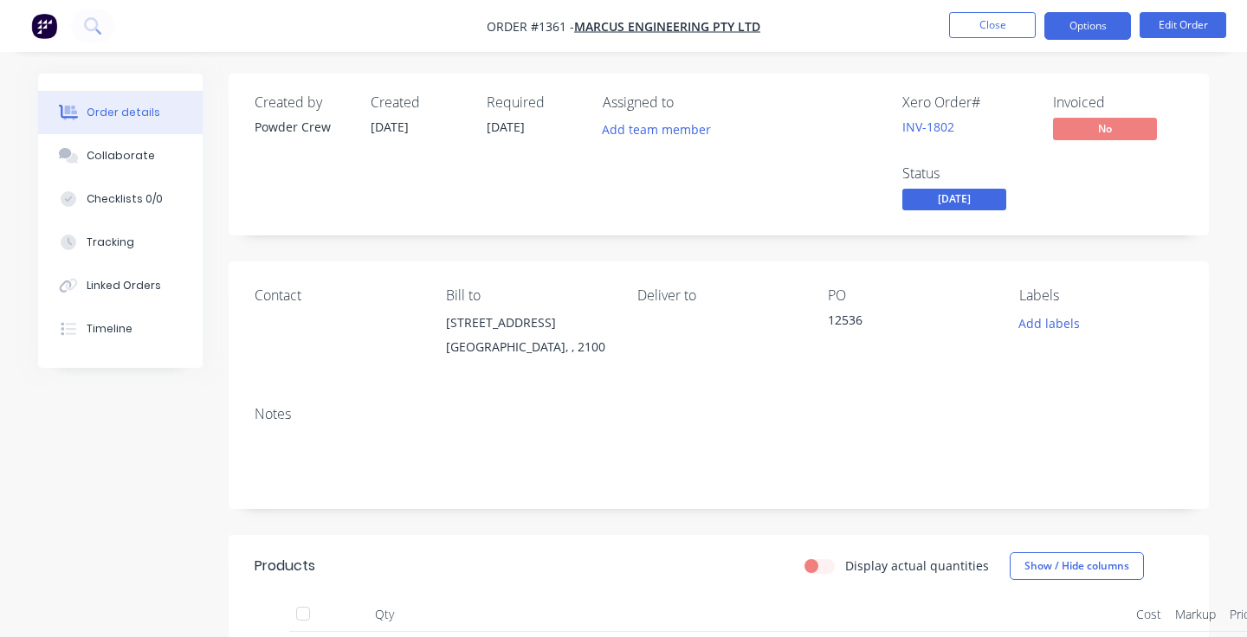
click at [1085, 29] on button "Options" at bounding box center [1087, 26] width 87 height 28
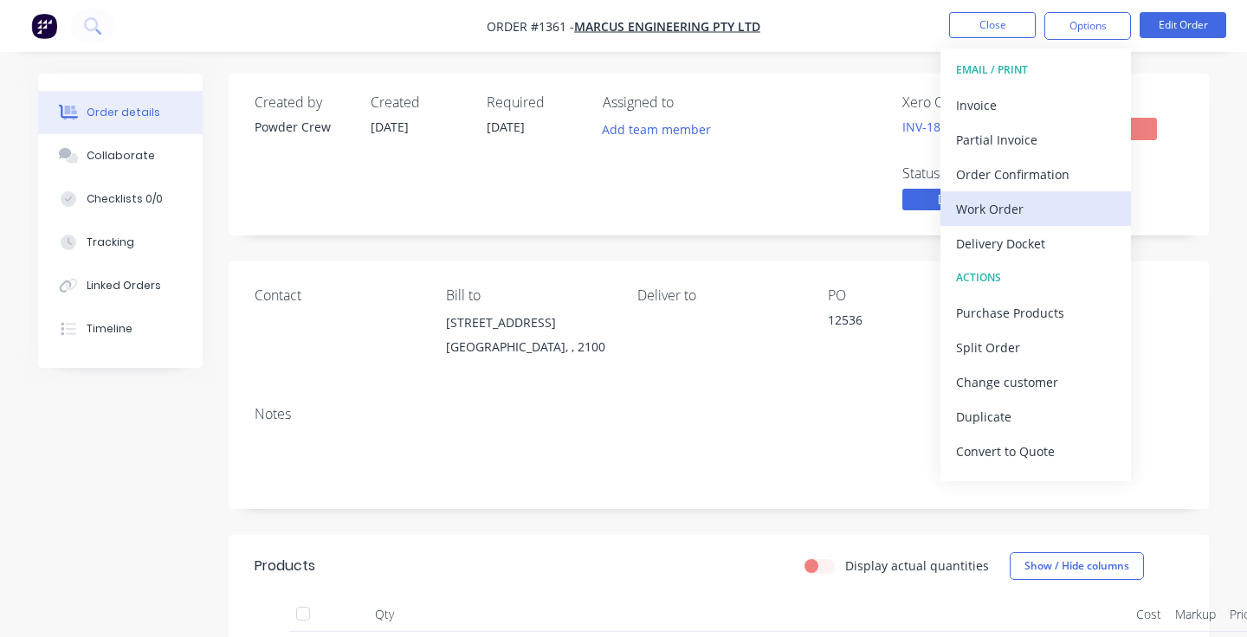
click at [1022, 204] on div "Work Order" at bounding box center [1035, 209] width 159 height 25
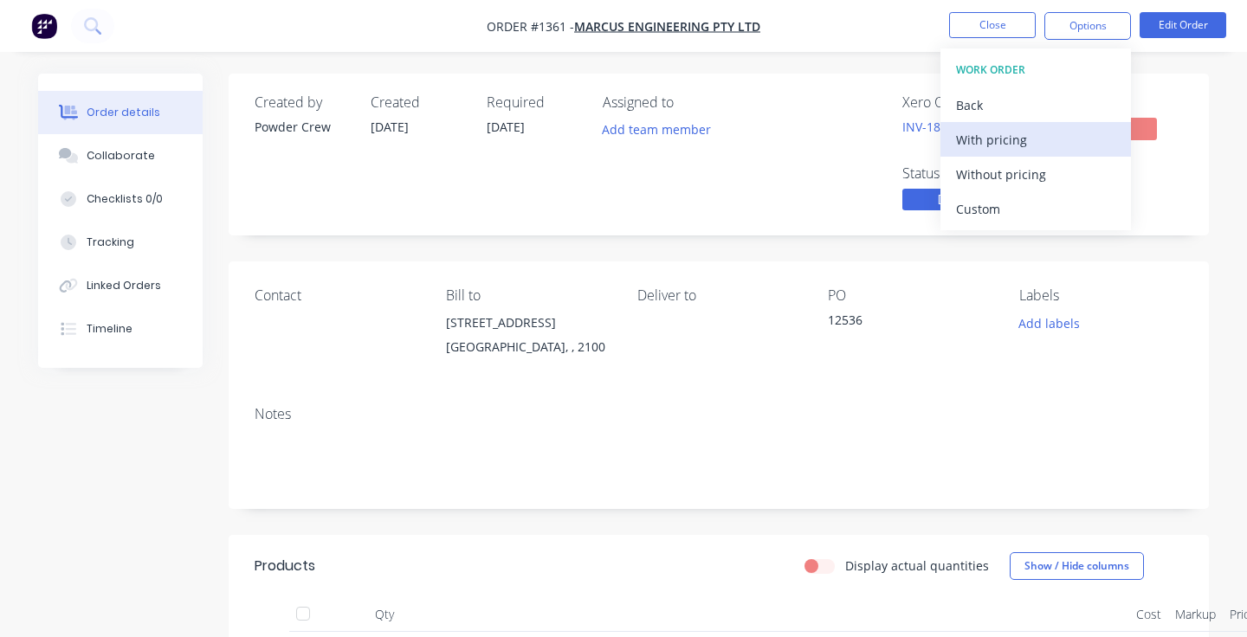
click at [992, 125] on button "With pricing" at bounding box center [1035, 139] width 191 height 35
